Goal: Task Accomplishment & Management: Use online tool/utility

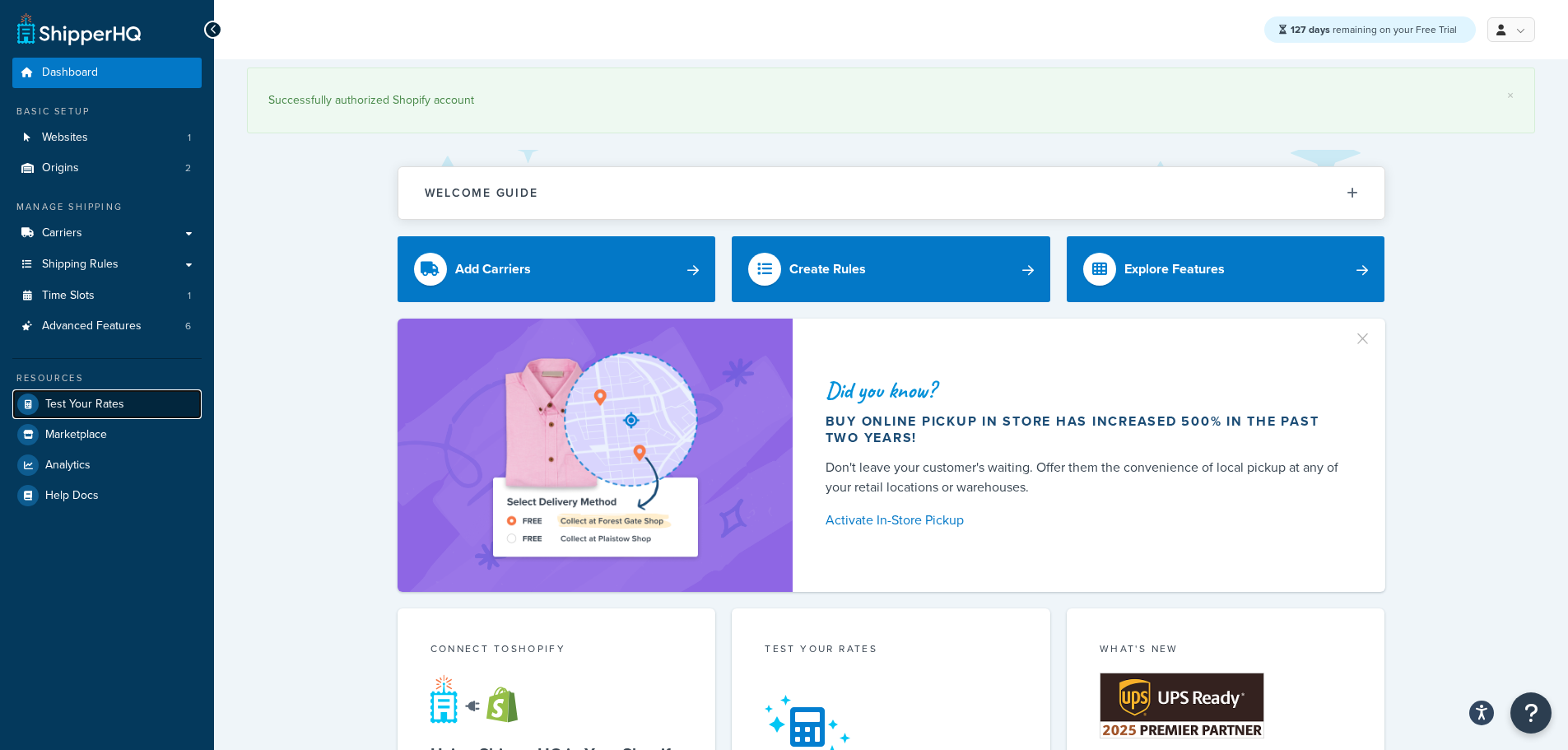
click at [99, 399] on span "Test Your Rates" at bounding box center [85, 404] width 79 height 14
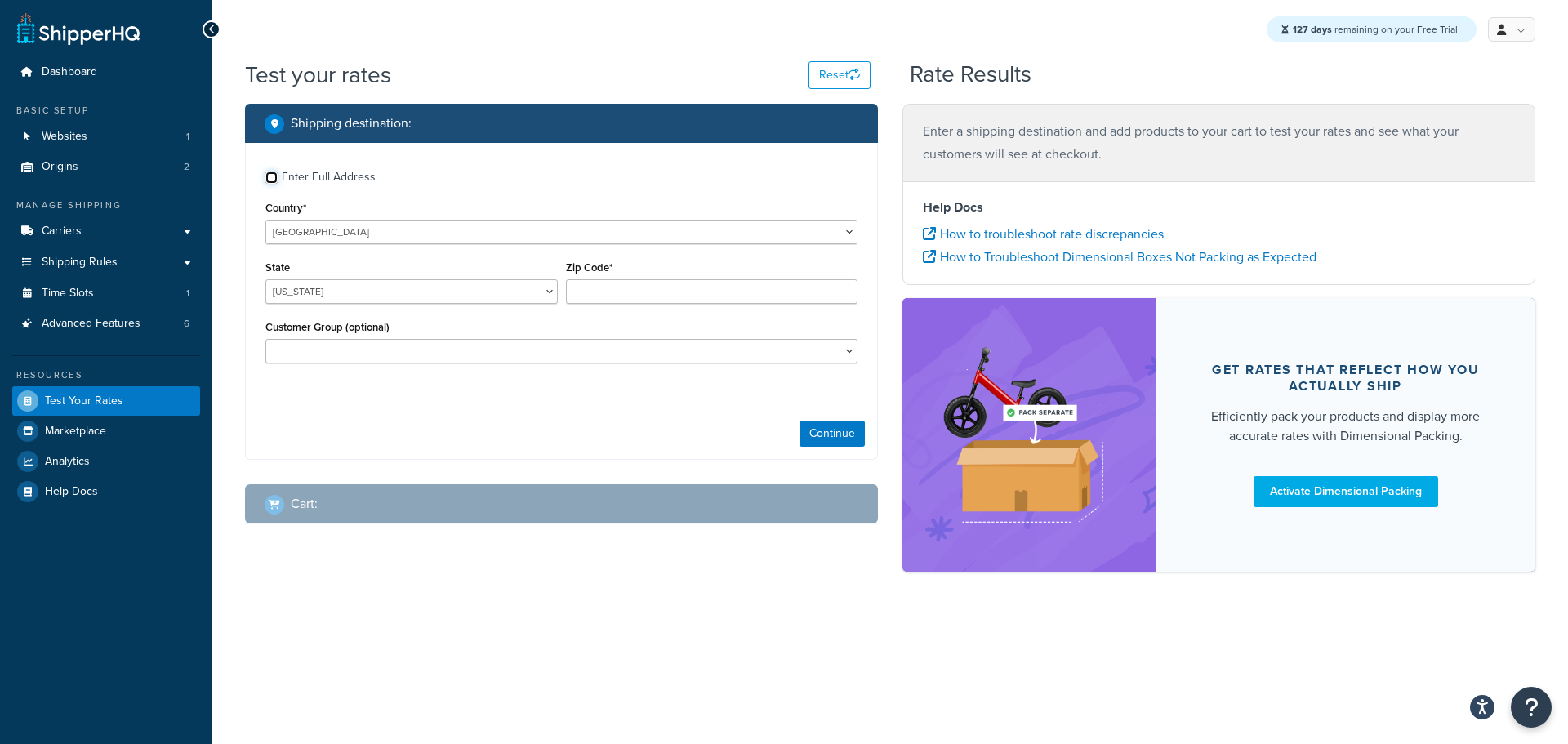
click at [271, 178] on input "Enter Full Address" at bounding box center [271, 177] width 12 height 12
checkbox input "true"
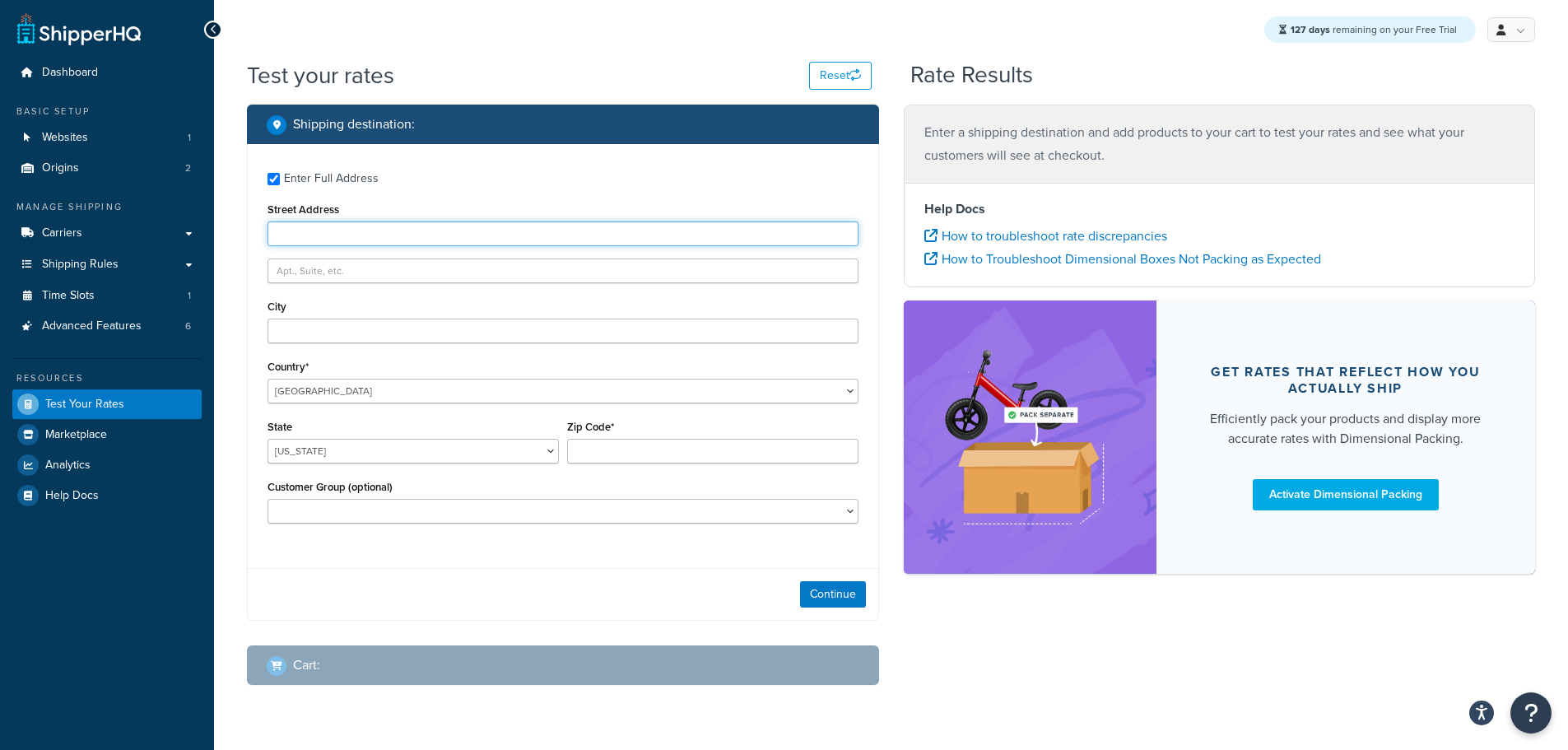
click at [312, 237] on input "Street Address" at bounding box center [563, 233] width 591 height 24
type input "103 Coachmans Trail"
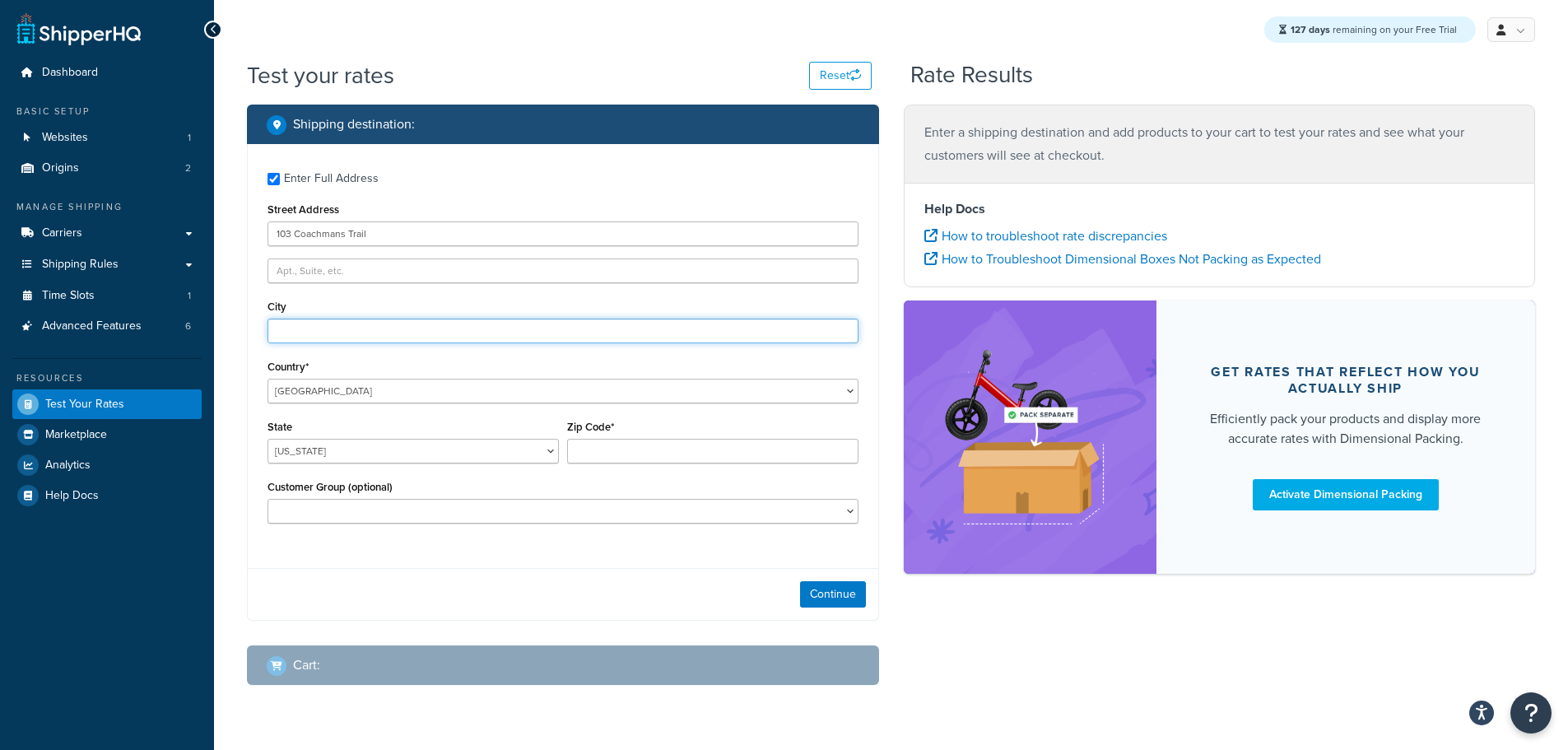
type input "Asheville"
select select "NC"
type input "28803"
click at [841, 590] on button "Continue" at bounding box center [832, 593] width 65 height 26
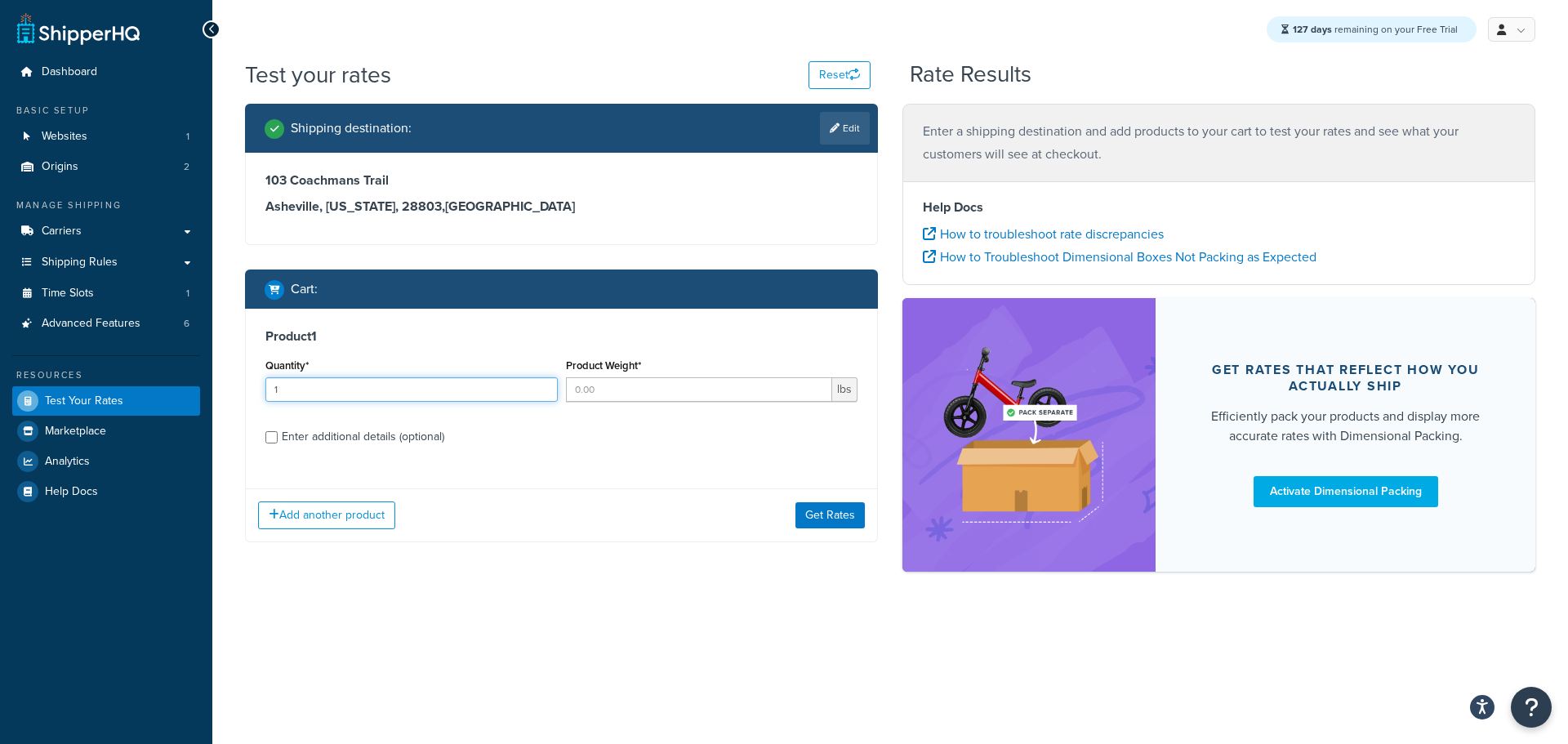
type input "1"
click at [543, 385] on input "1" at bounding box center [411, 389] width 292 height 24
type input "1"
click at [816, 384] on input "1" at bounding box center [699, 389] width 267 height 24
click at [839, 508] on button "Get Rates" at bounding box center [829, 514] width 69 height 26
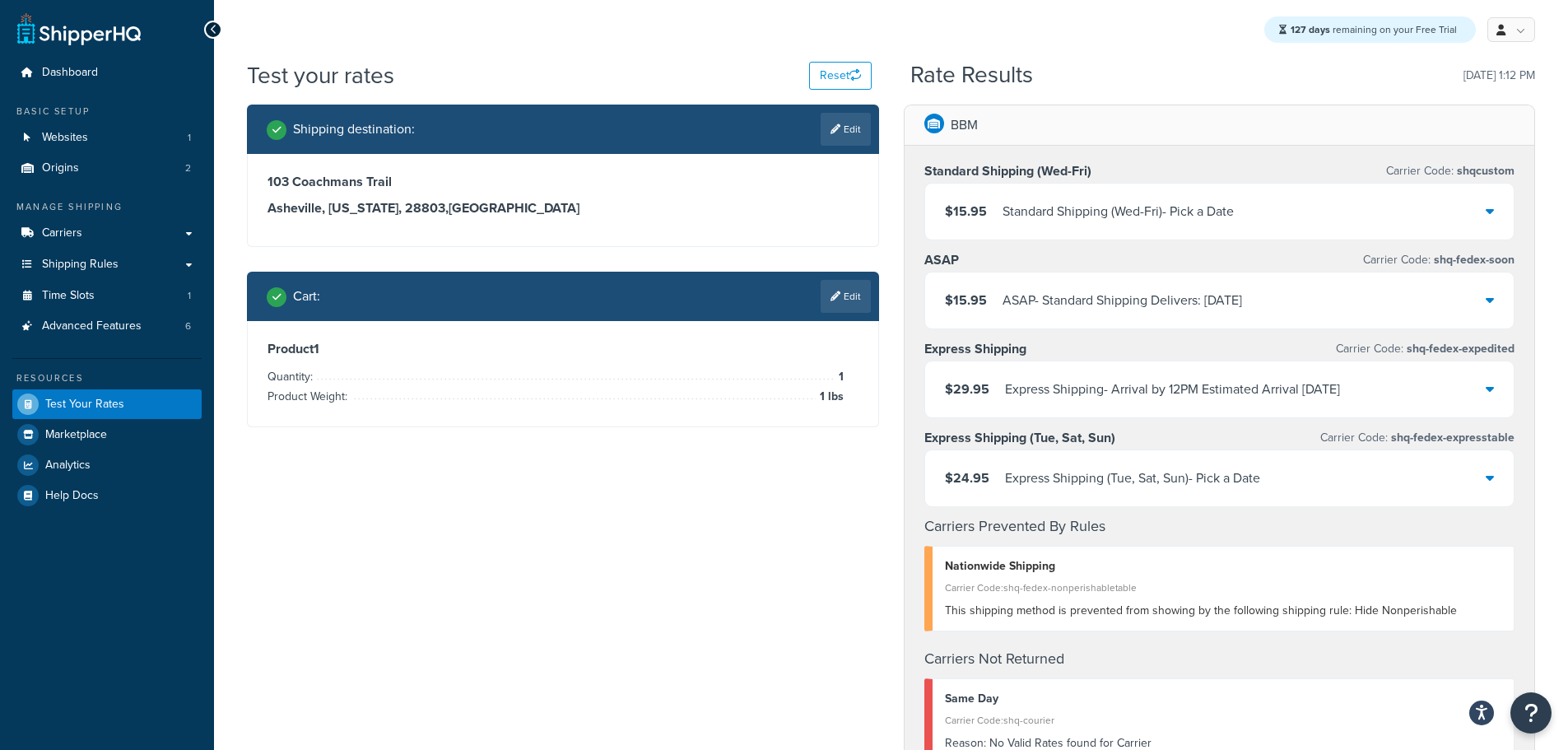
click at [1489, 203] on div at bounding box center [1489, 211] width 8 height 23
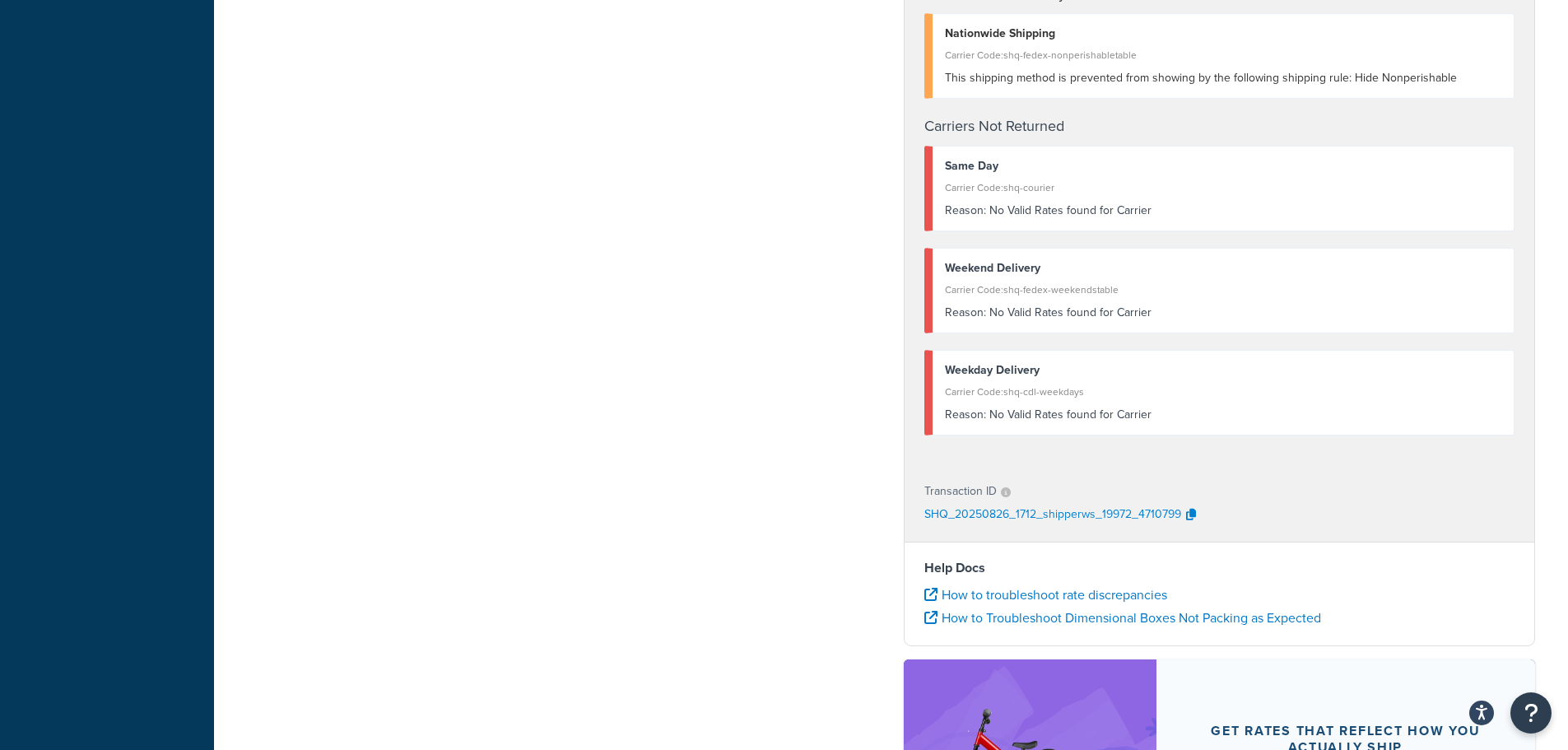
scroll to position [534, 0]
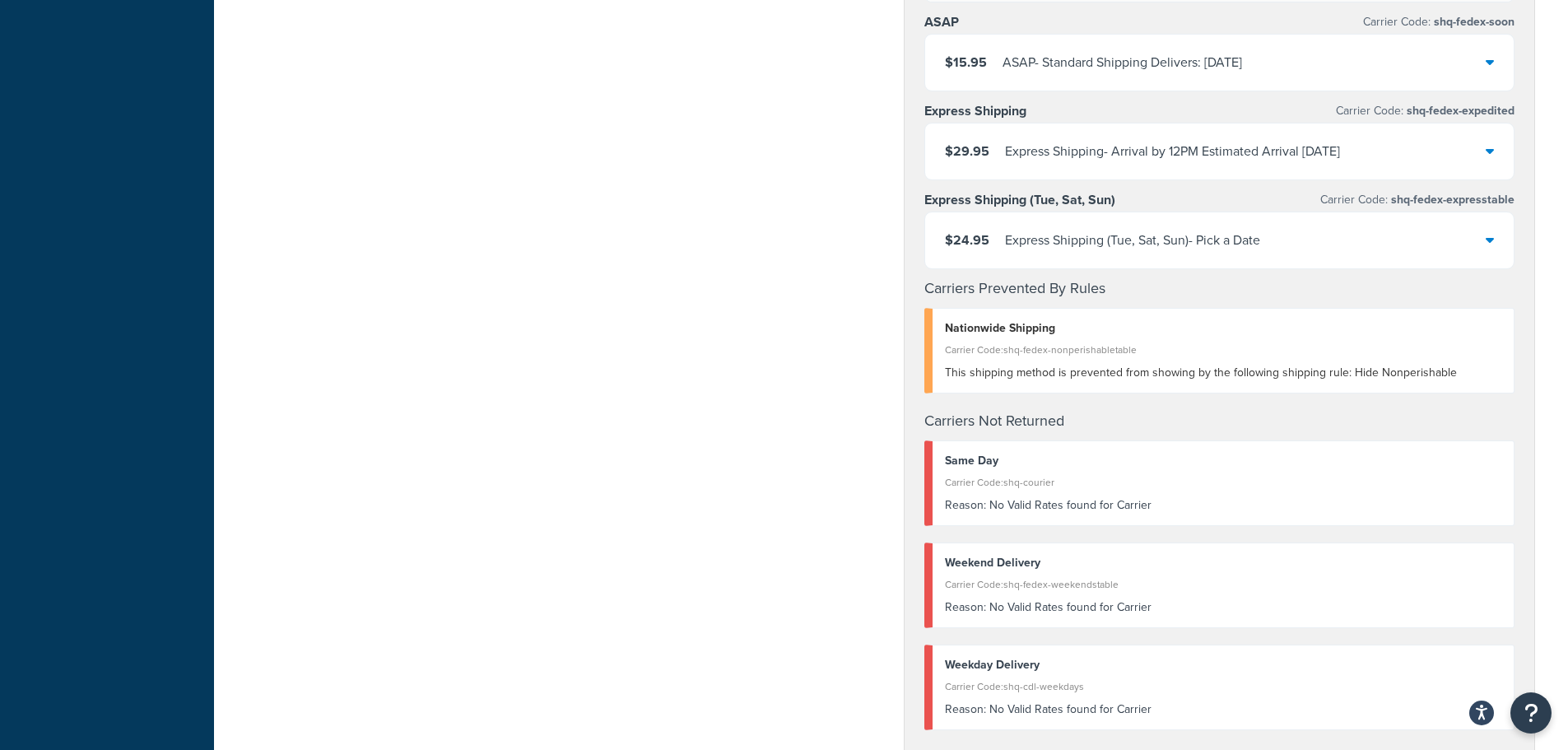
click at [1486, 242] on icon at bounding box center [1489, 240] width 8 height 13
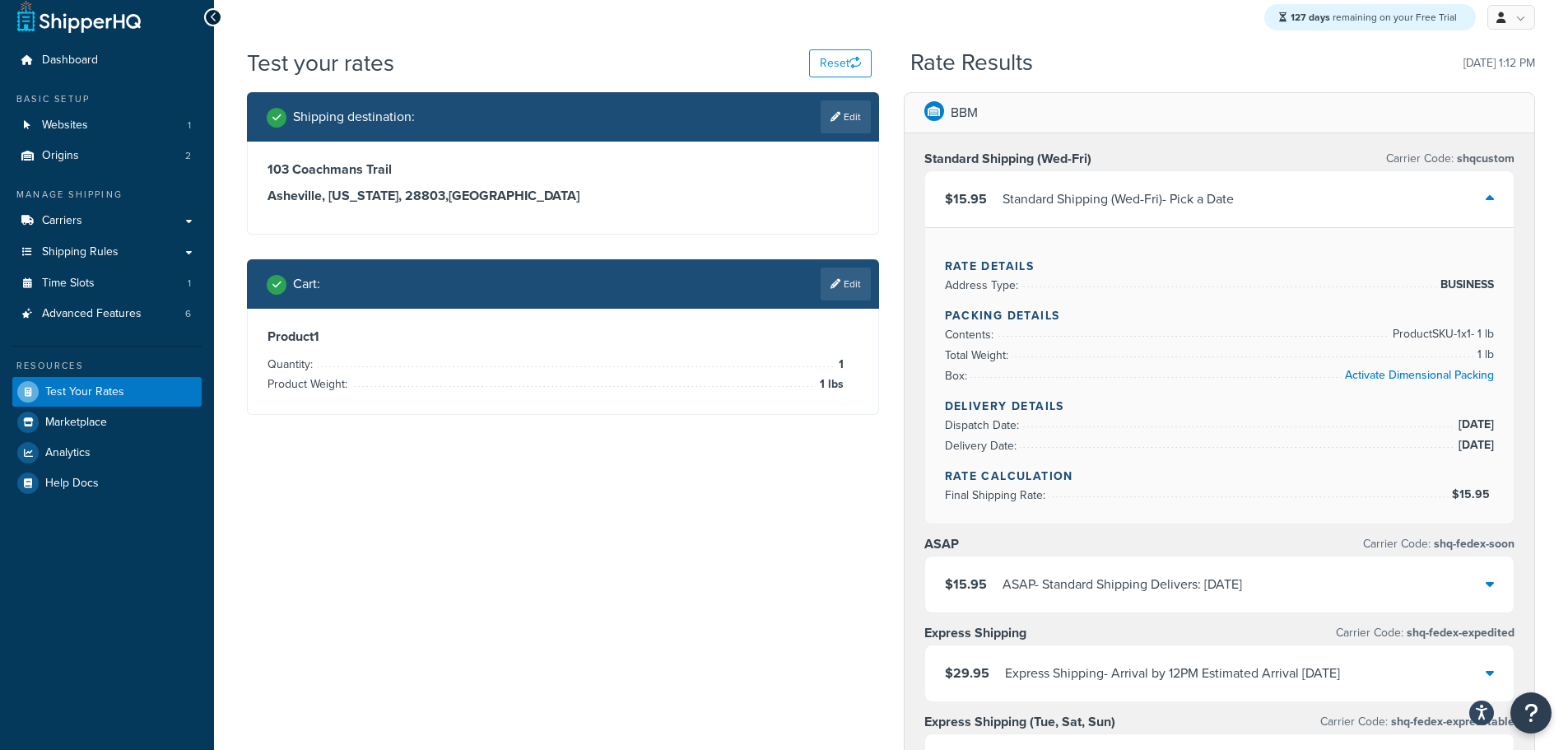
scroll to position [0, 0]
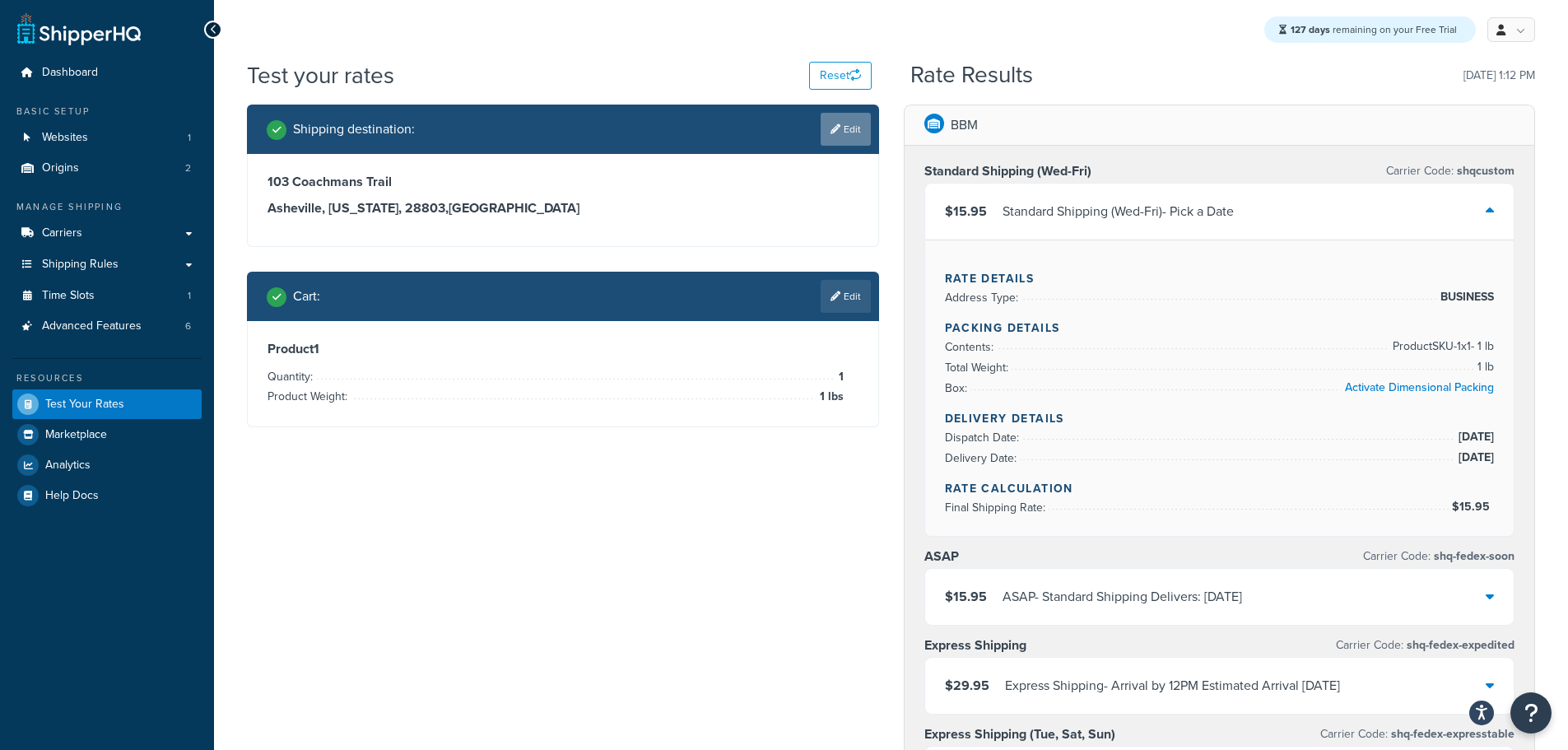
click at [847, 128] on link "Edit" at bounding box center [846, 128] width 50 height 33
select select "NC"
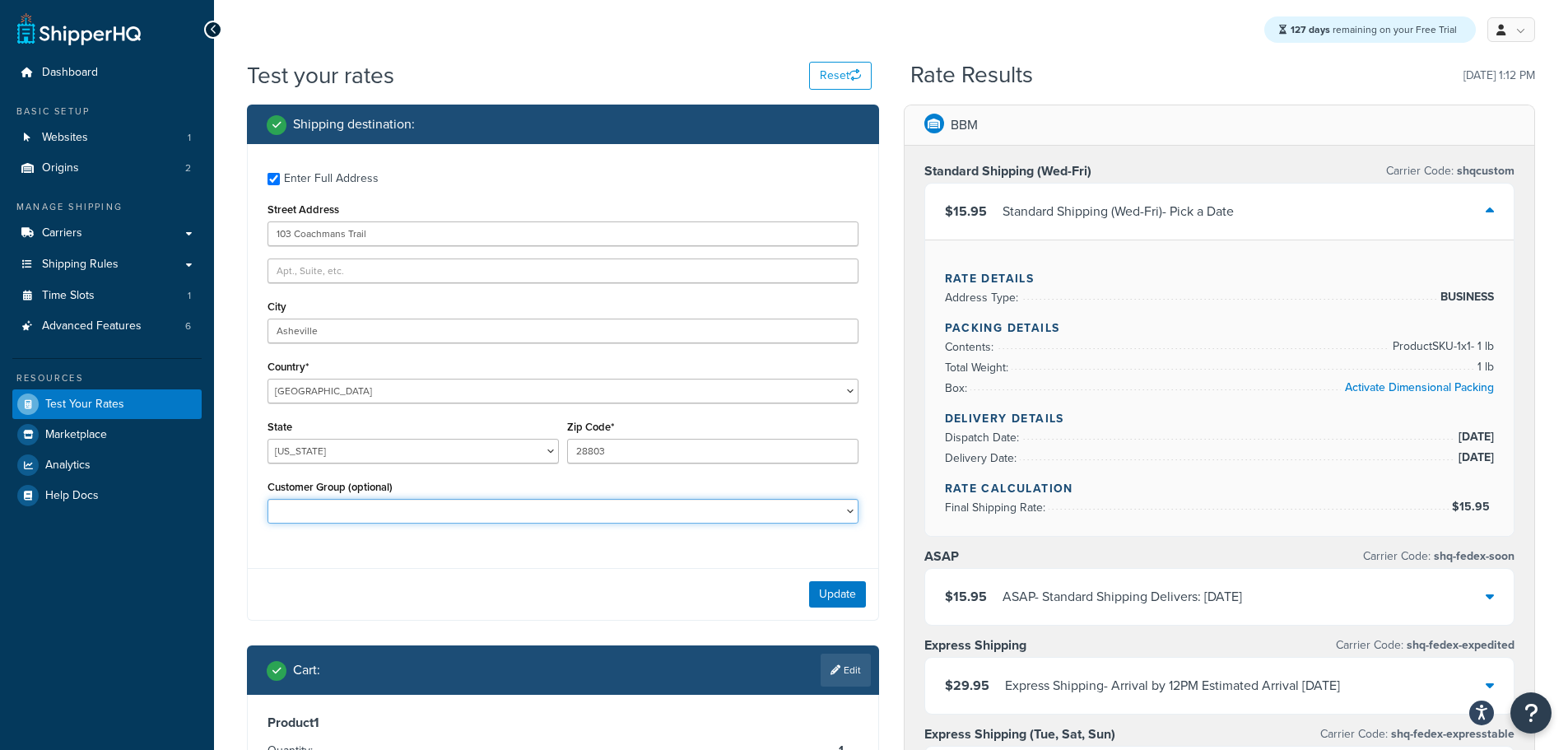
click at [841, 517] on select "BBM Employee Segment Logged In Not Logged in Retail Wholesale" at bounding box center [563, 510] width 591 height 24
select select "BBM Employee Segment"
click at [268, 500] on select "BBM Employee Segment Logged In Not Logged in Retail Wholesale" at bounding box center [563, 510] width 591 height 24
click at [816, 593] on button "Update" at bounding box center [837, 593] width 57 height 26
